Goal: Information Seeking & Learning: Check status

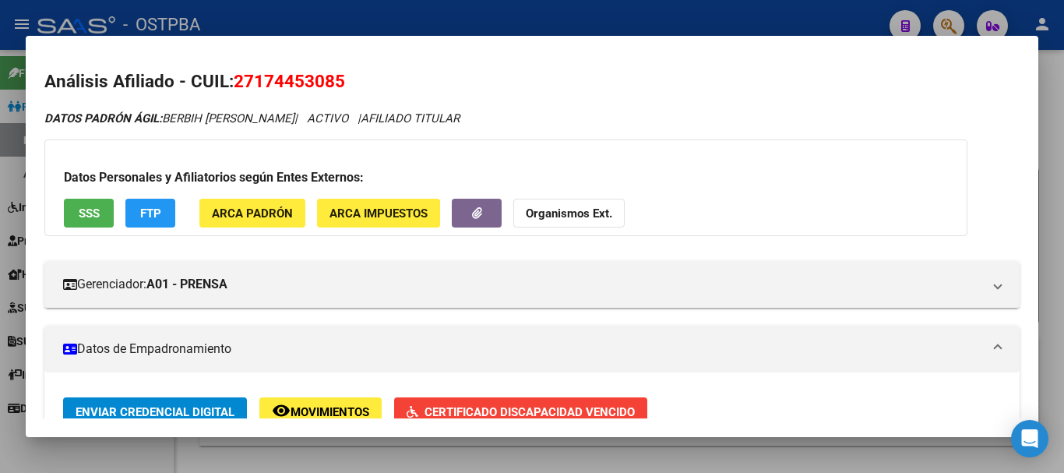
scroll to position [790, 0]
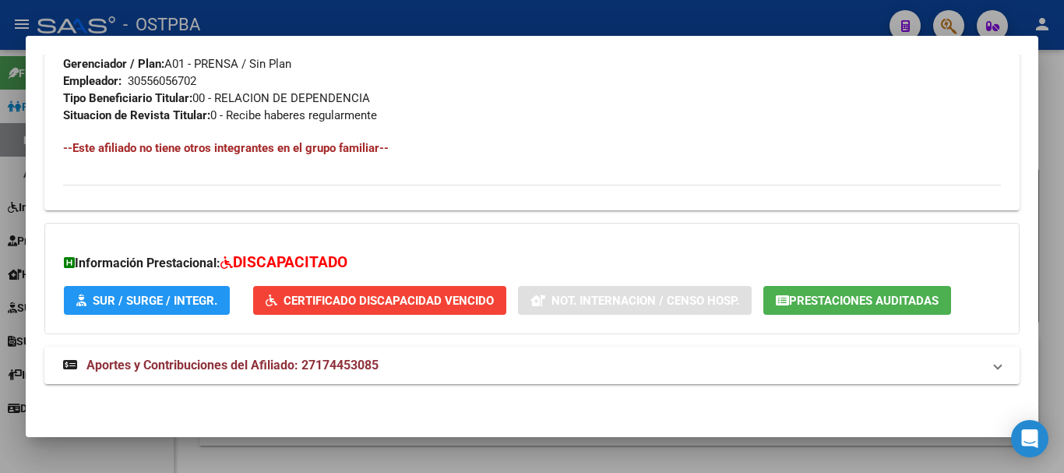
click at [421, 455] on div at bounding box center [532, 236] width 1064 height 473
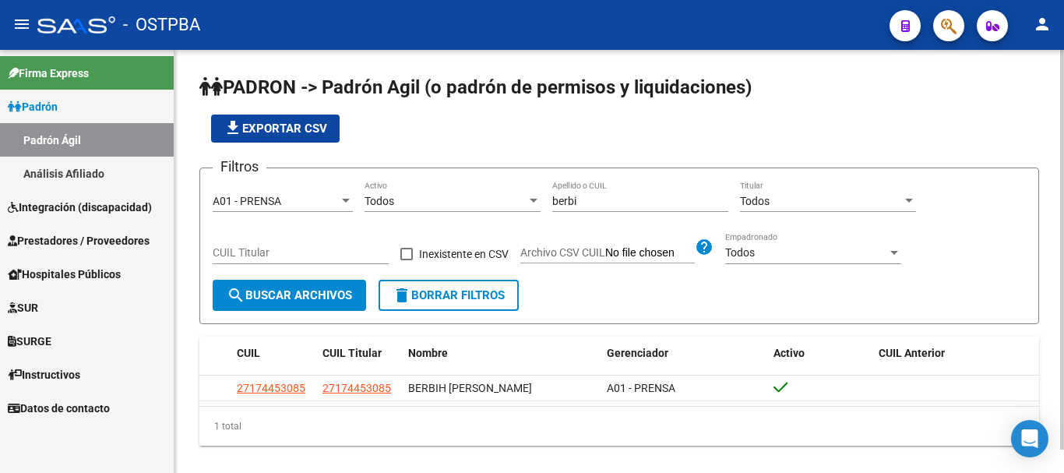
click at [588, 197] on input "berbi" at bounding box center [641, 201] width 176 height 13
type input "b"
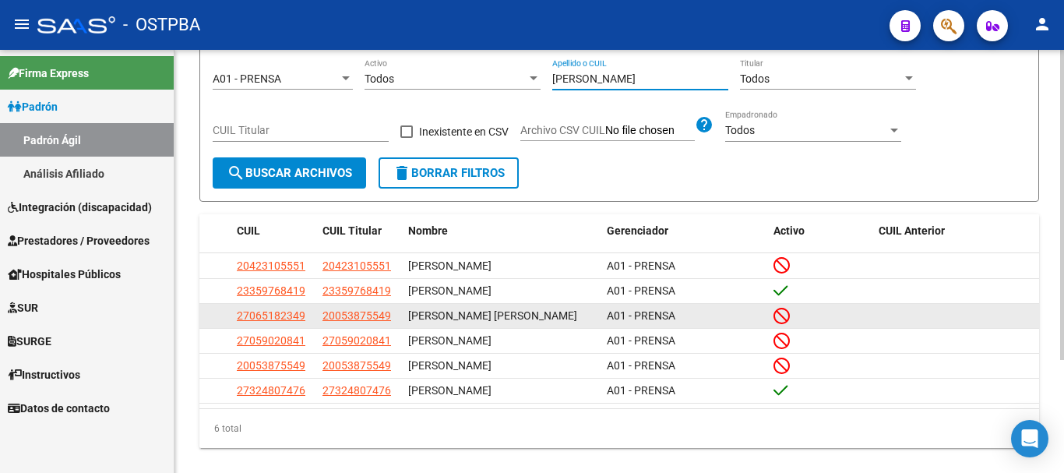
scroll to position [154, 0]
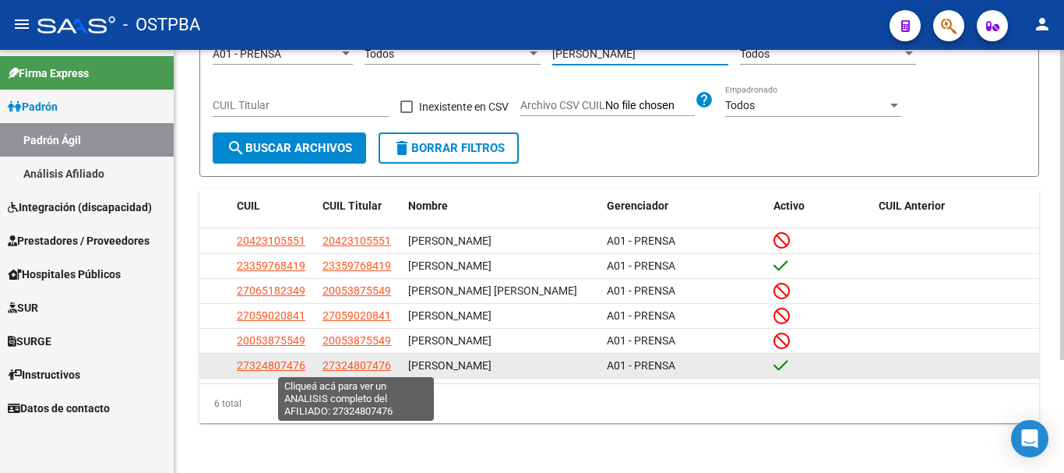
type input "[PERSON_NAME]"
click at [344, 368] on span "27324807476" at bounding box center [357, 365] width 69 height 12
type textarea "27324807476"
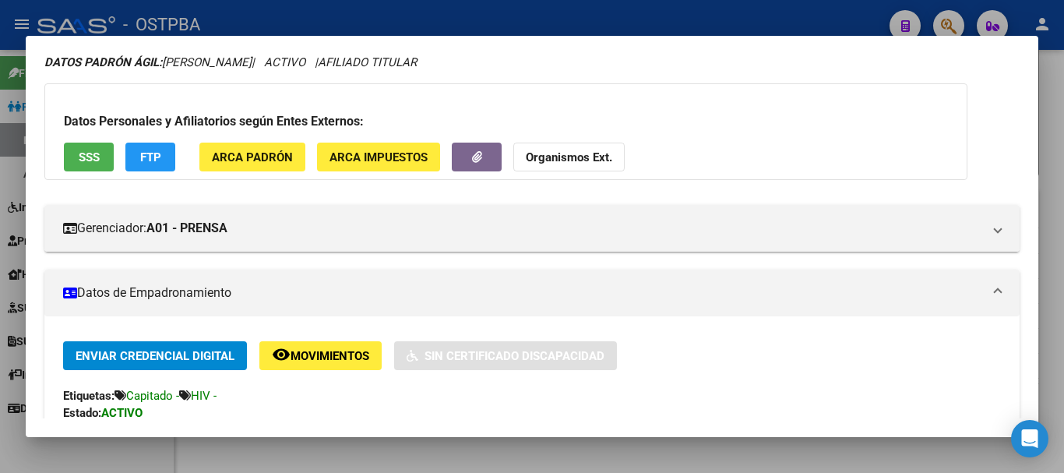
scroll to position [0, 0]
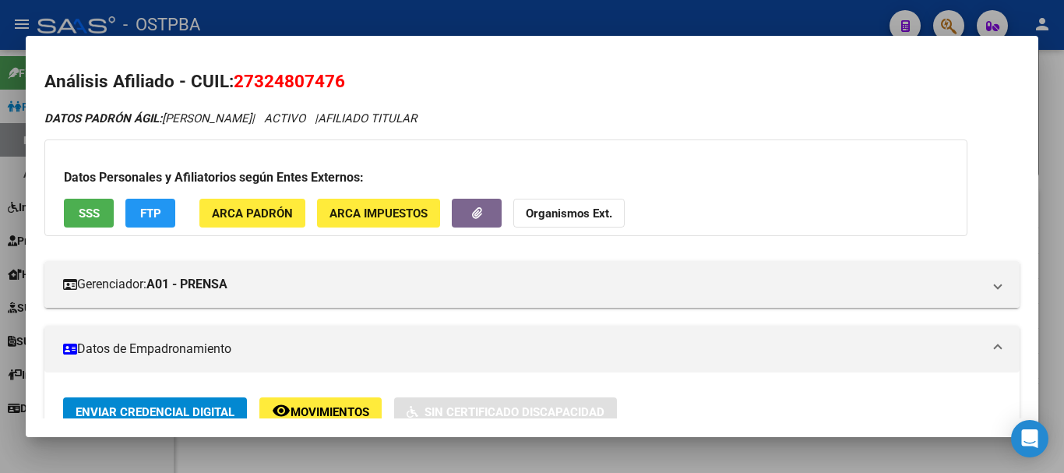
click at [378, 460] on div at bounding box center [532, 236] width 1064 height 473
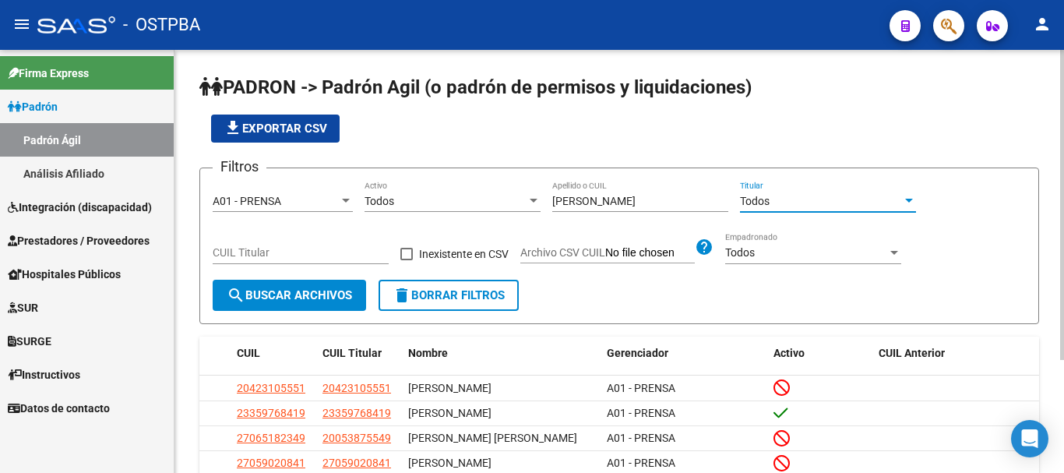
click at [775, 203] on div "Todos" at bounding box center [821, 201] width 162 height 13
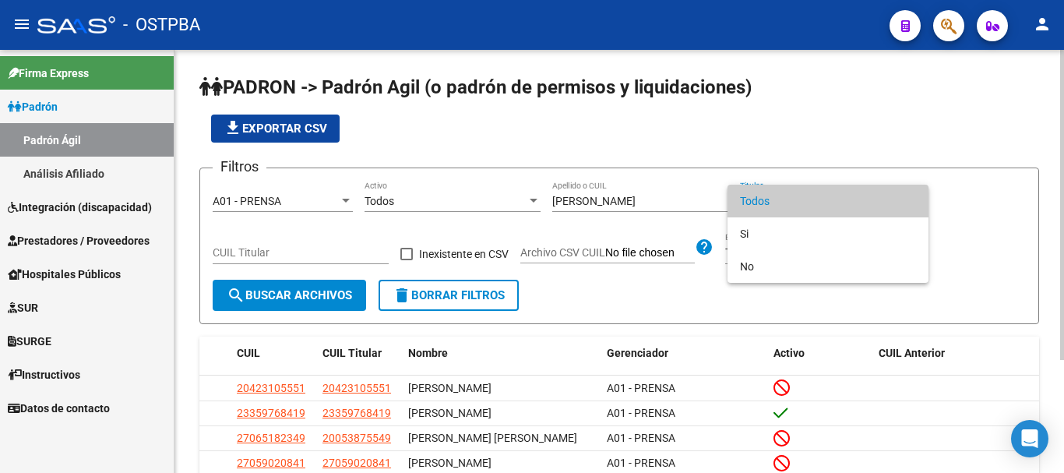
click at [685, 196] on div at bounding box center [532, 236] width 1064 height 473
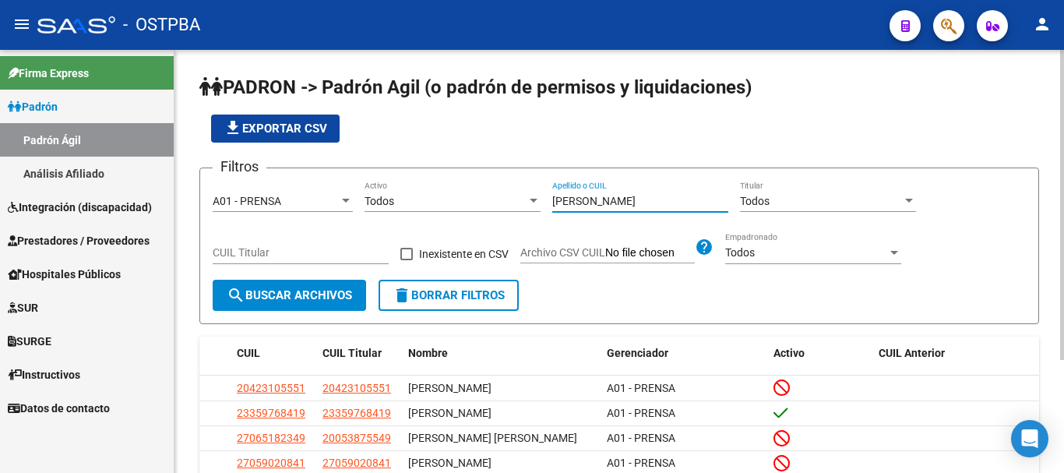
click at [594, 200] on input "[PERSON_NAME]" at bounding box center [641, 201] width 176 height 13
type input "p"
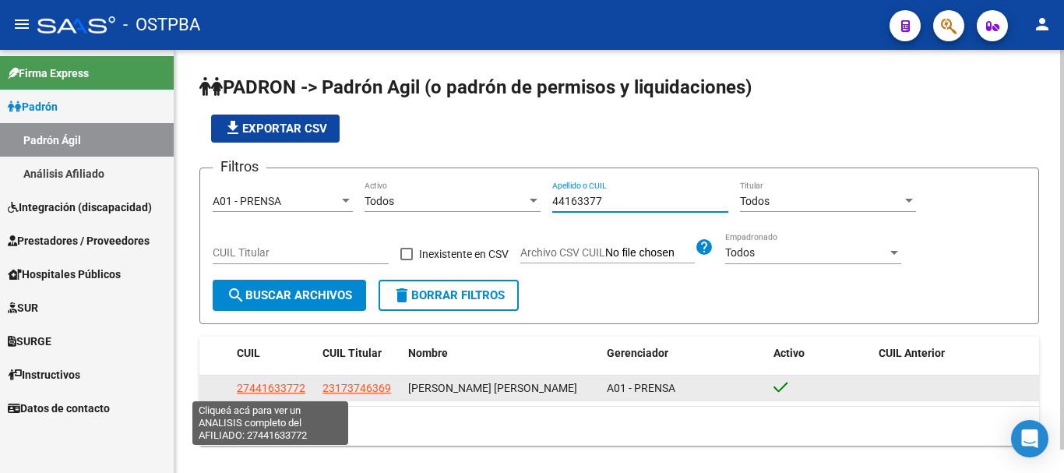
type input "44163377"
click at [263, 390] on span "27441633772" at bounding box center [271, 388] width 69 height 12
type textarea "27441633772"
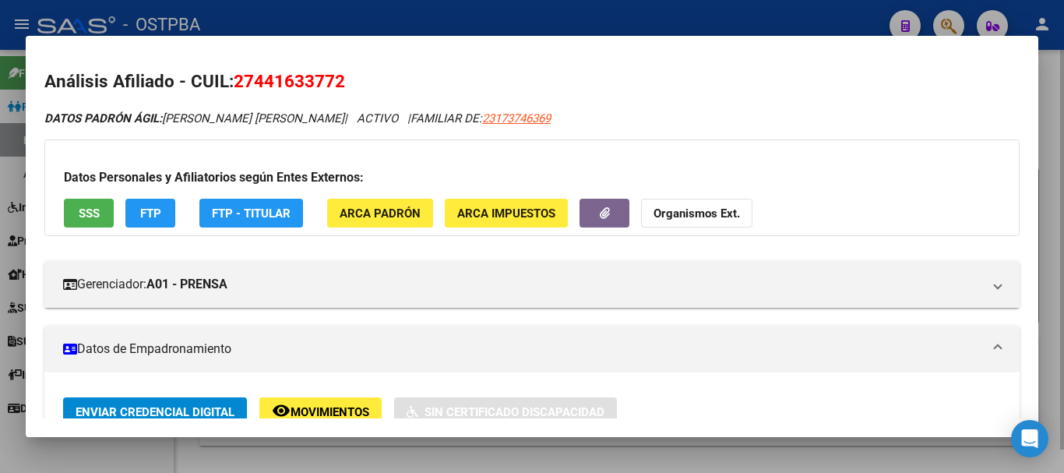
click at [312, 457] on div at bounding box center [532, 236] width 1064 height 473
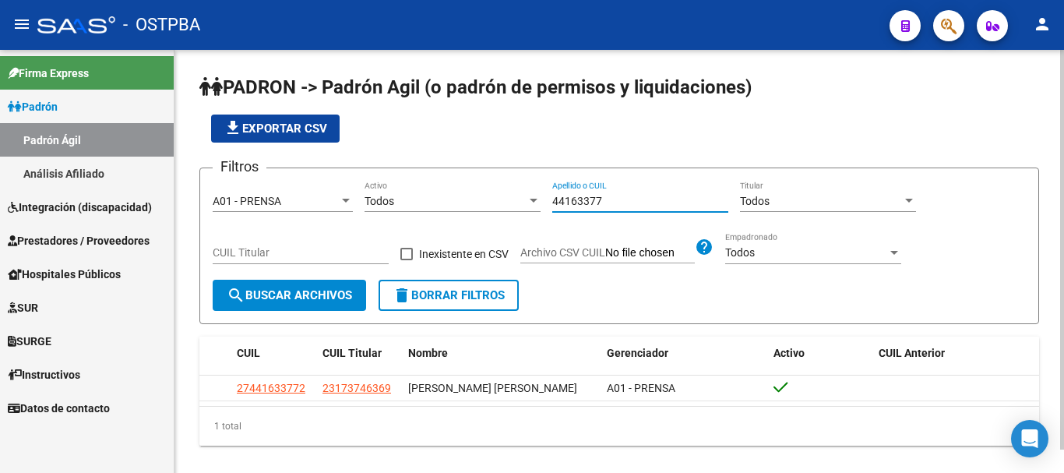
click at [610, 205] on input "44163377" at bounding box center [641, 201] width 176 height 13
type input "4"
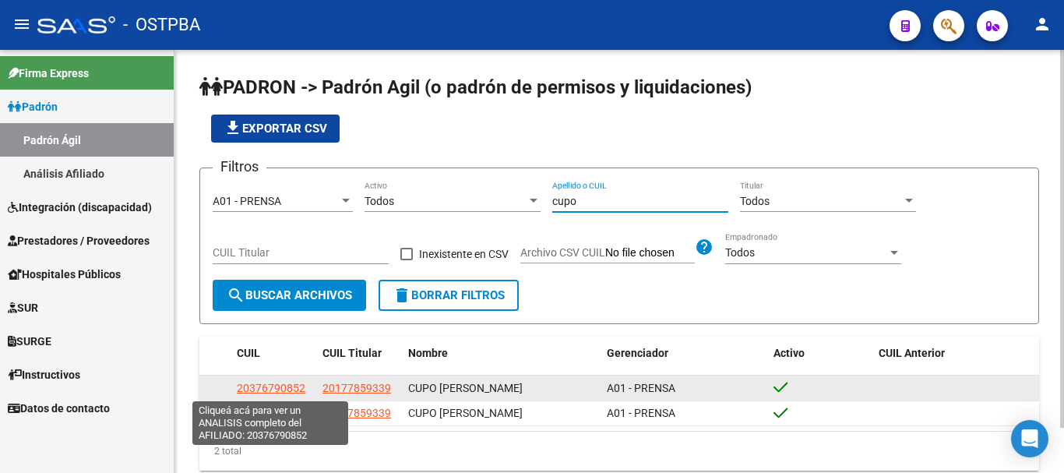
type input "cupo"
click at [264, 387] on span "20376790852" at bounding box center [271, 388] width 69 height 12
type textarea "20376790852"
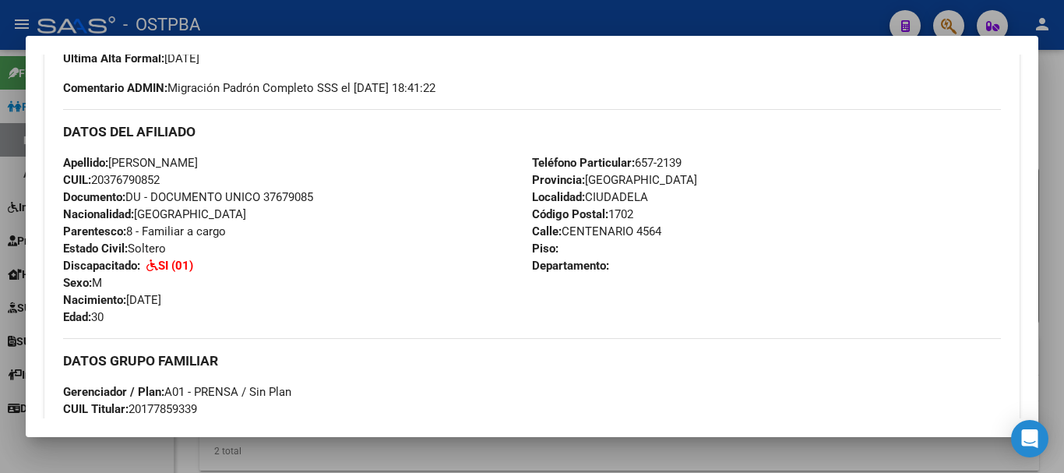
scroll to position [468, 0]
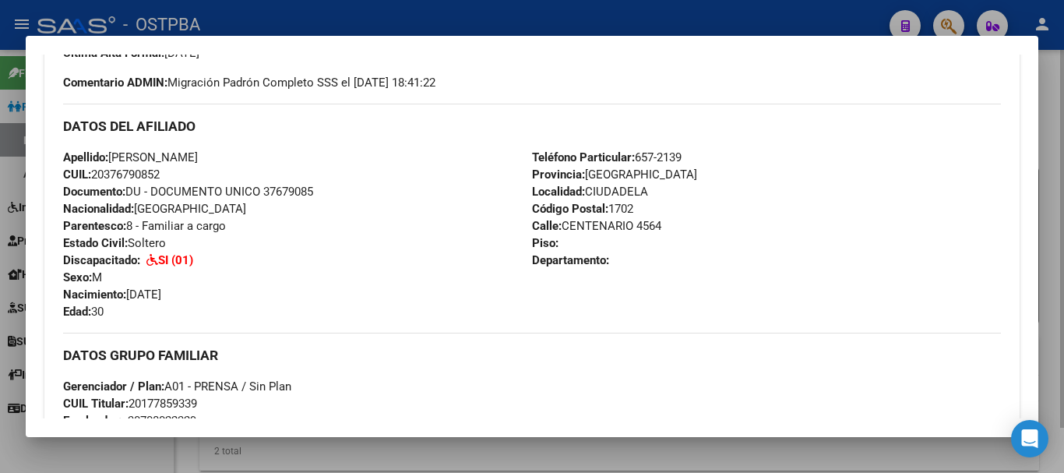
click at [478, 450] on div at bounding box center [532, 236] width 1064 height 473
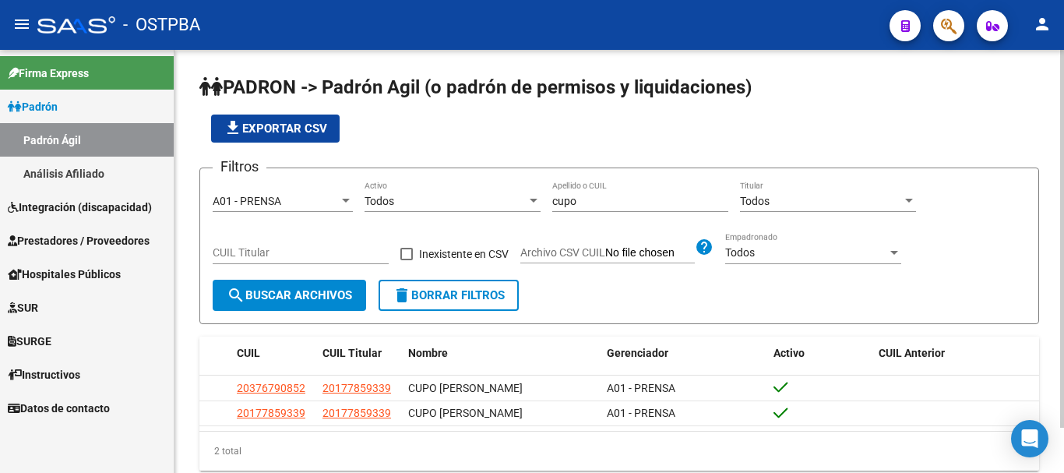
click at [587, 193] on div "cupo Apellido o CUIL" at bounding box center [641, 196] width 176 height 31
type input "c"
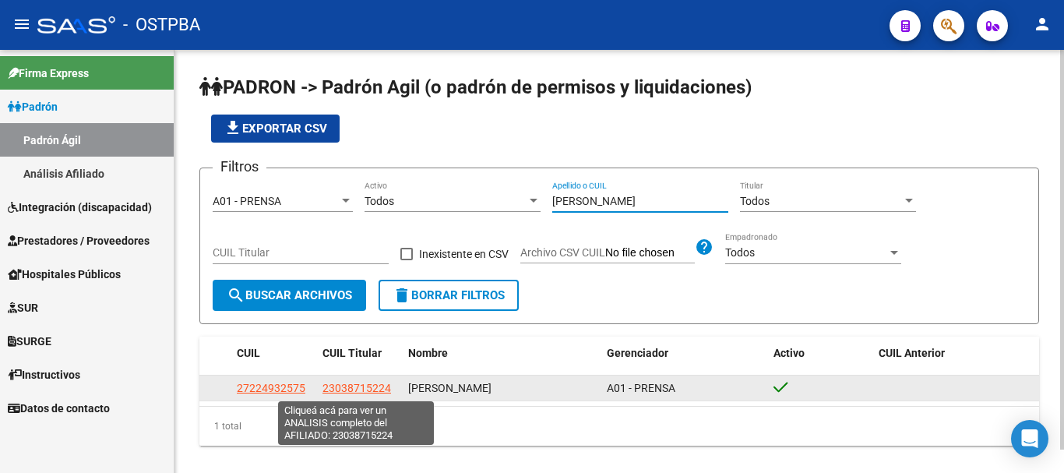
type input "[PERSON_NAME]"
click at [341, 388] on span "23038715224" at bounding box center [357, 388] width 69 height 12
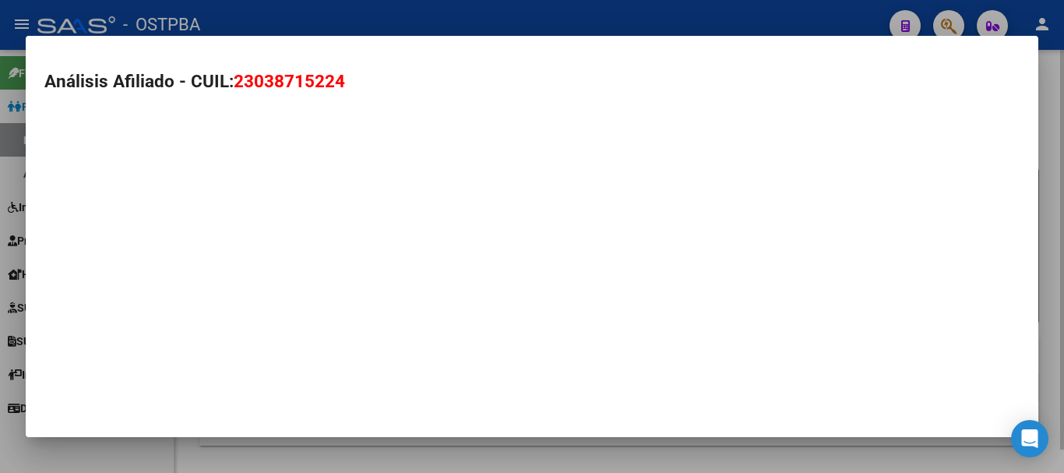
click at [341, 388] on mat-dialog-container "Análisis Afiliado - CUIL: 23038715224" at bounding box center [532, 237] width 1013 height 402
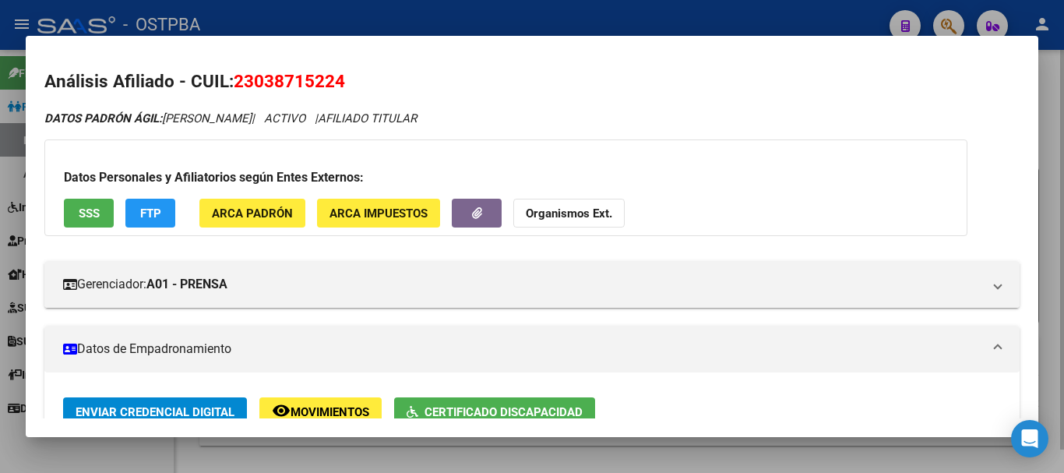
drag, startPoint x: 475, startPoint y: 458, endPoint x: 430, endPoint y: 441, distance: 48.3
click at [473, 455] on div at bounding box center [532, 236] width 1064 height 473
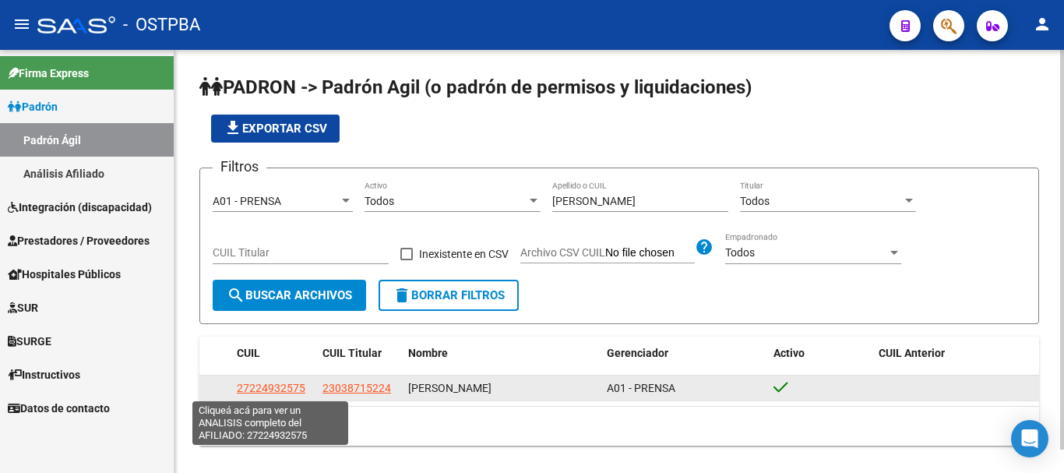
click at [264, 385] on span "27224932575" at bounding box center [271, 388] width 69 height 12
type textarea "27224932575"
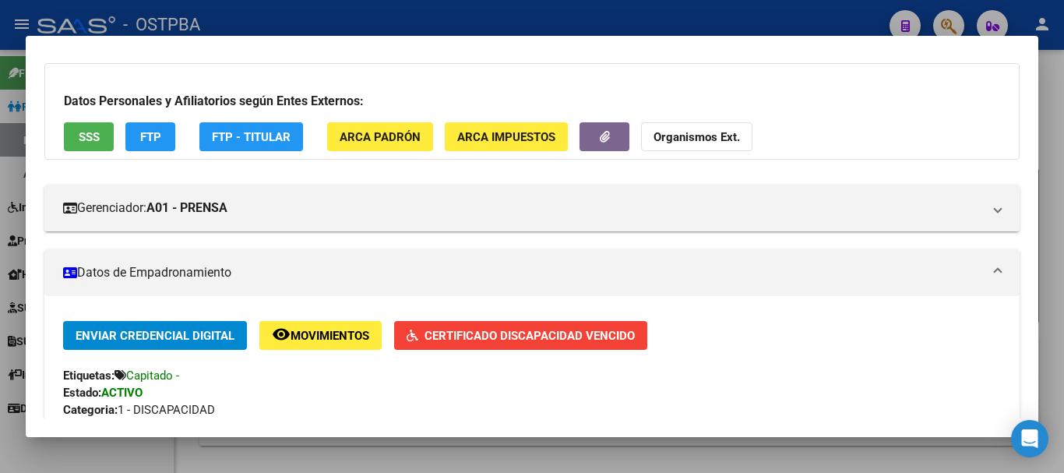
scroll to position [0, 0]
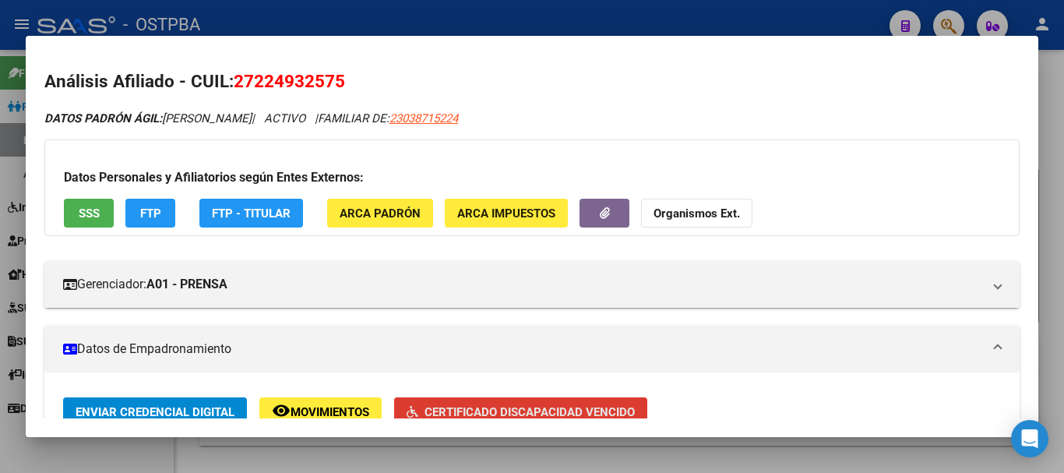
click at [457, 405] on span "Certificado Discapacidad Vencido" at bounding box center [530, 412] width 210 height 14
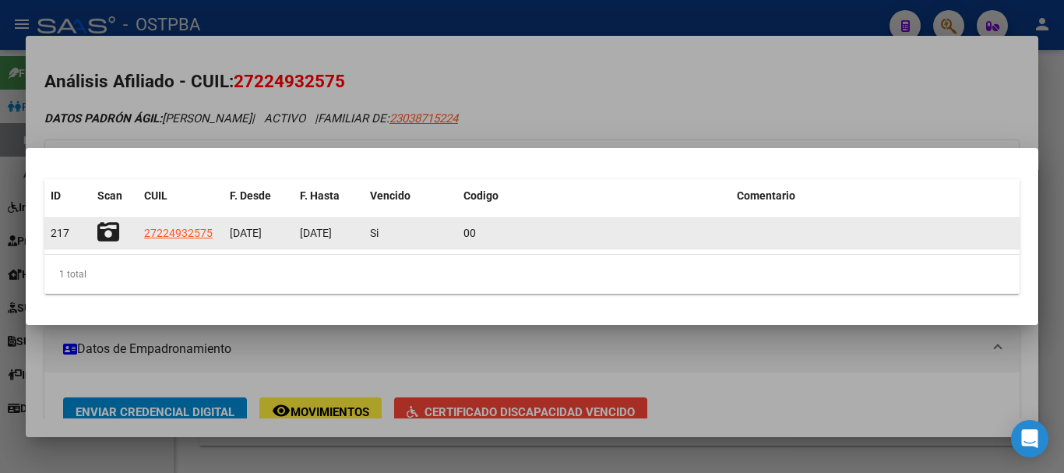
click at [110, 224] on icon at bounding box center [108, 232] width 22 height 22
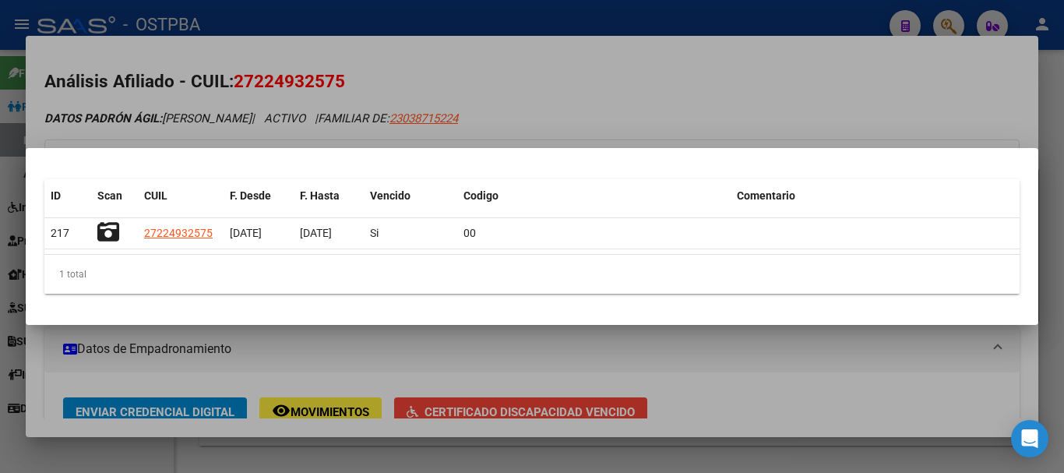
click at [726, 367] on div at bounding box center [532, 236] width 1064 height 473
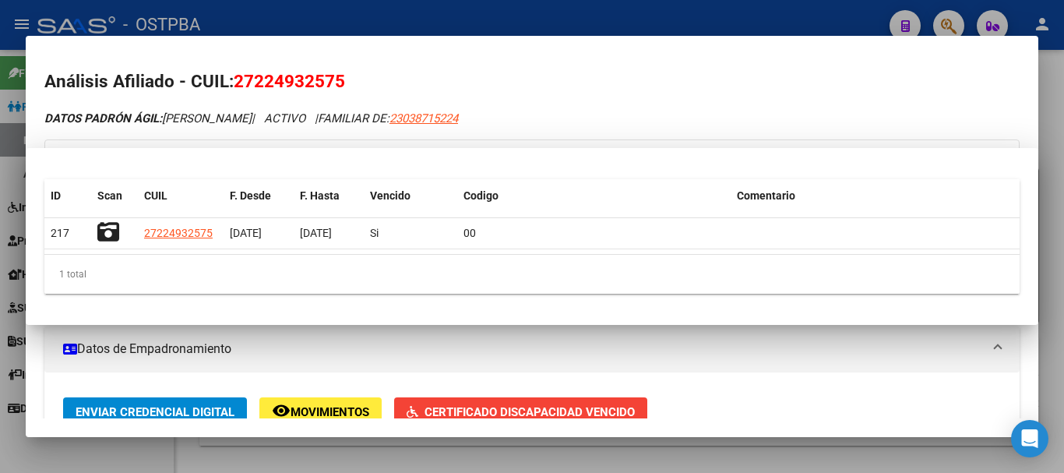
scroll to position [7, 0]
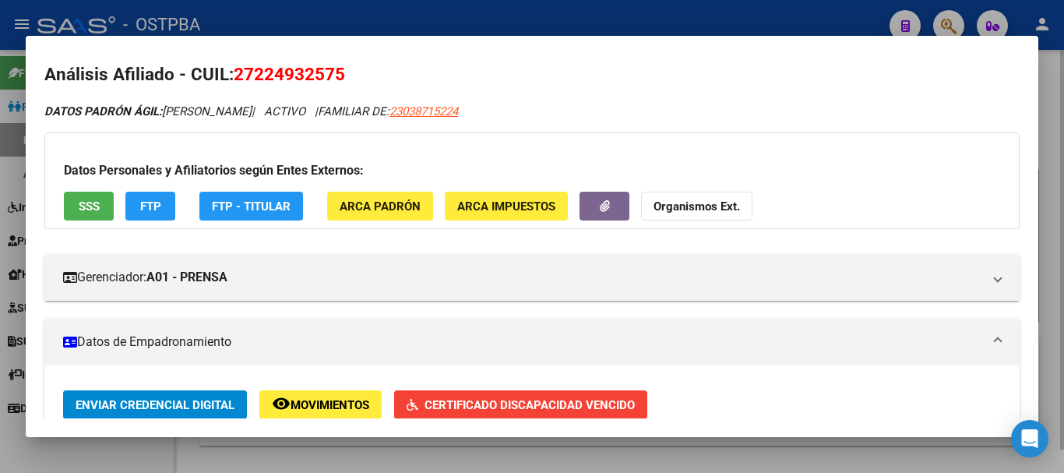
click at [459, 468] on div at bounding box center [532, 236] width 1064 height 473
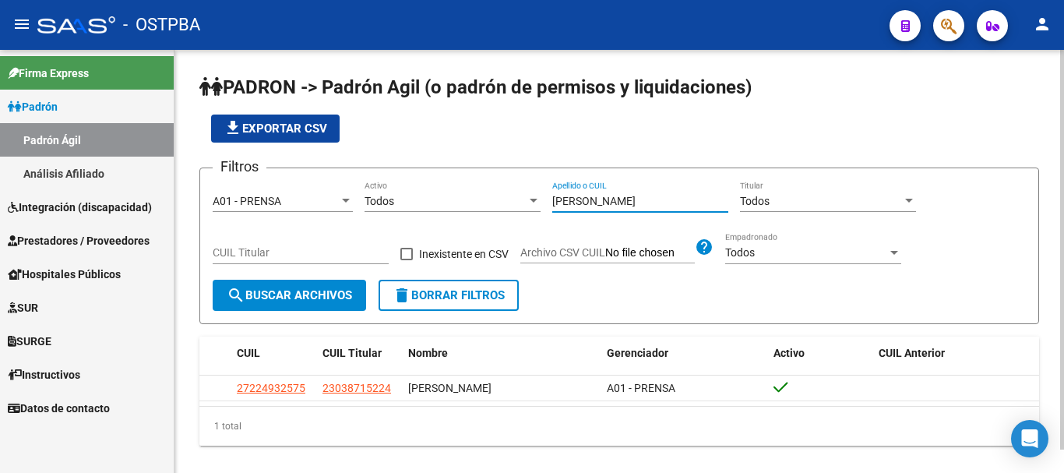
click at [609, 200] on input "[PERSON_NAME]" at bounding box center [641, 201] width 176 height 13
type input "l"
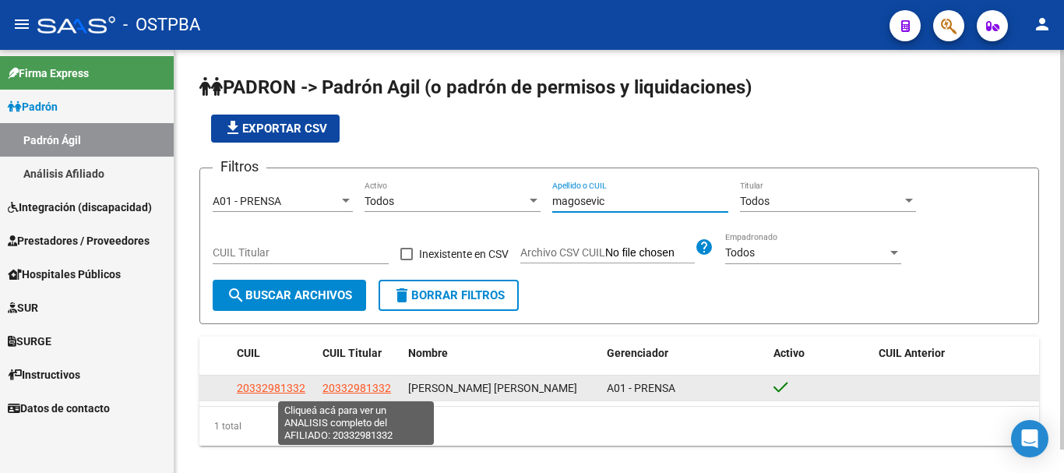
type input "magosevic"
click at [341, 386] on span "20332981332" at bounding box center [357, 388] width 69 height 12
type textarea "20332981332"
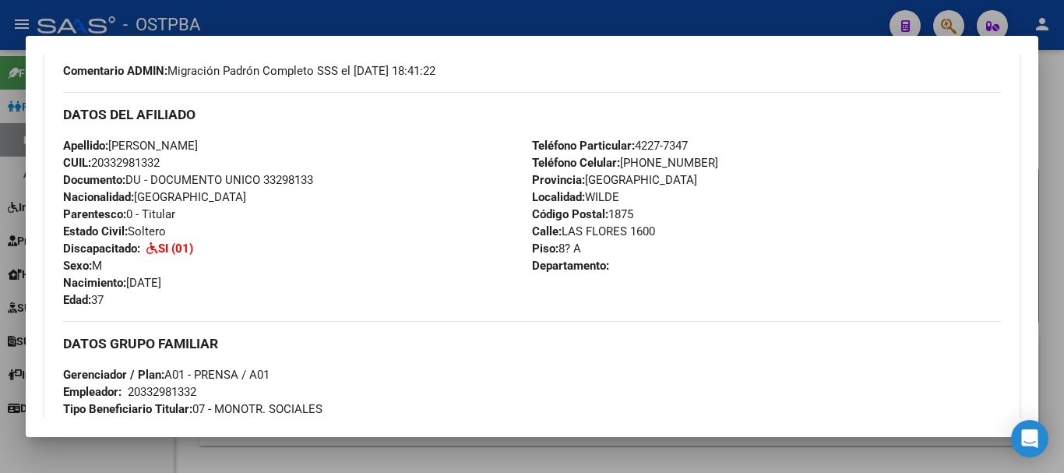
scroll to position [0, 0]
